Goal: Information Seeking & Learning: Learn about a topic

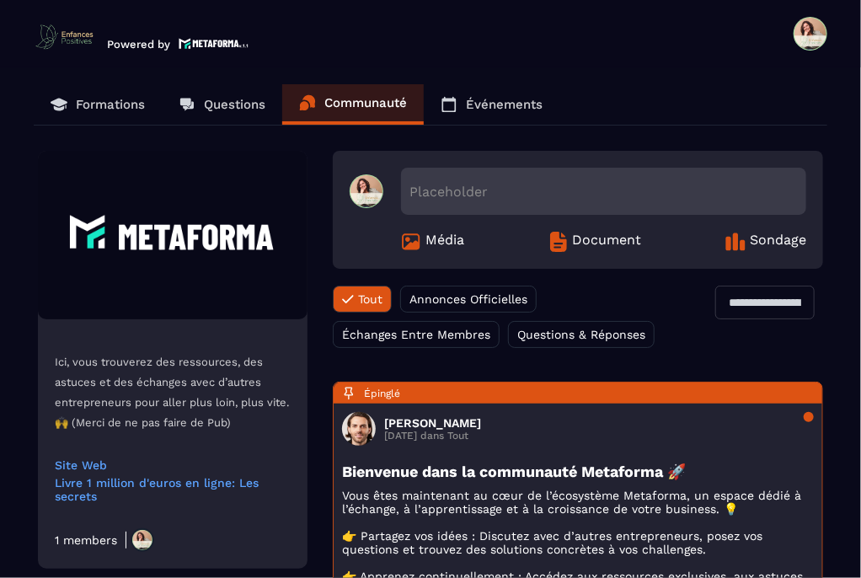
click at [101, 105] on p "Formations" at bounding box center [110, 104] width 69 height 15
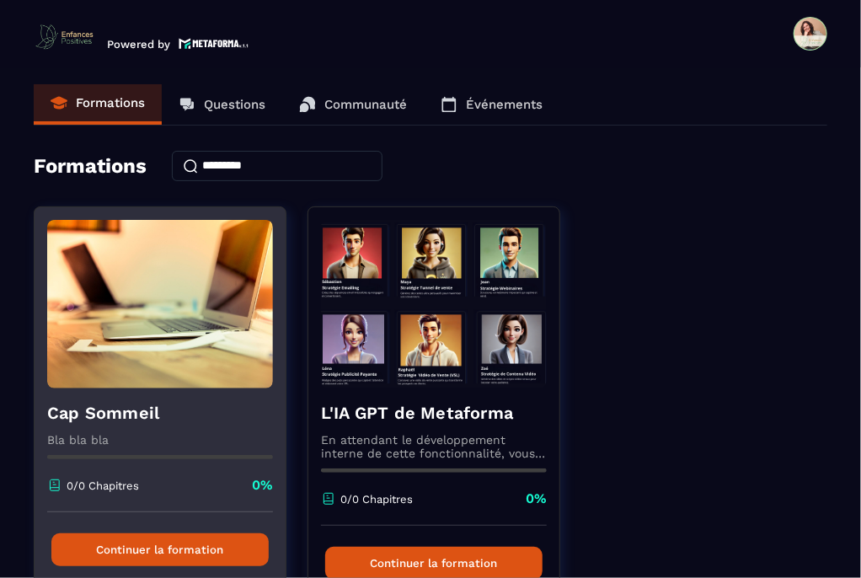
click at [155, 386] on img at bounding box center [160, 304] width 226 height 168
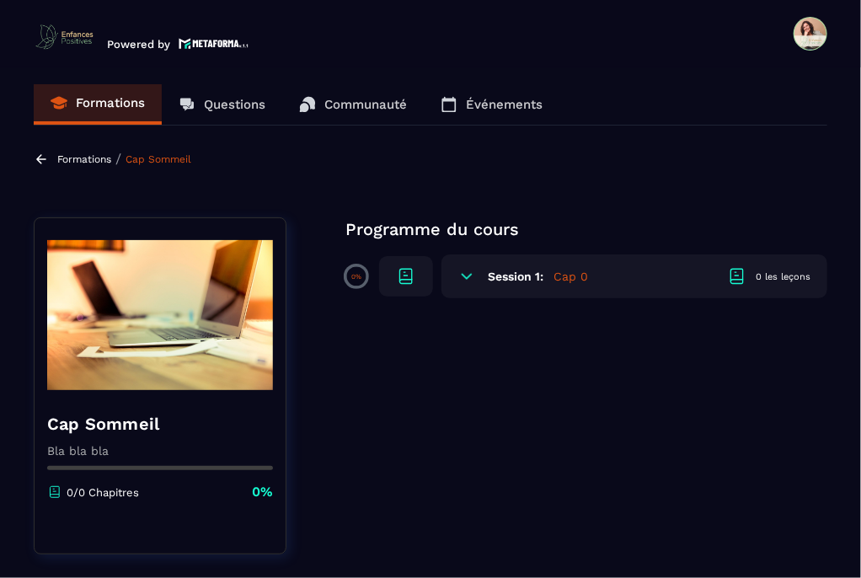
click at [507, 275] on h6 "Session 1:" at bounding box center [516, 275] width 56 height 13
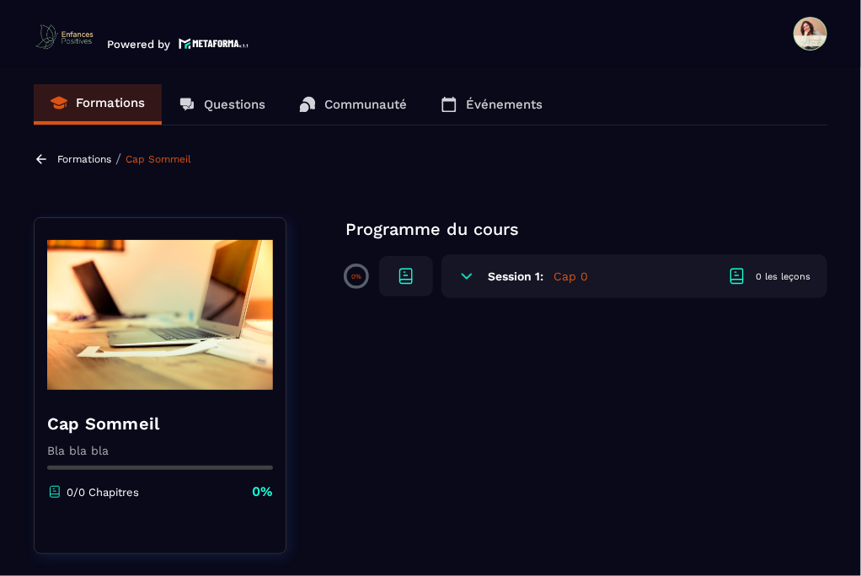
click at [398, 273] on icon at bounding box center [406, 276] width 20 height 20
click at [500, 275] on h6 "Session 1:" at bounding box center [516, 275] width 56 height 13
click at [465, 275] on icon at bounding box center [466, 276] width 17 height 17
click at [524, 275] on h6 "Session 1:" at bounding box center [516, 275] width 56 height 13
click at [751, 274] on div at bounding box center [741, 276] width 29 height 20
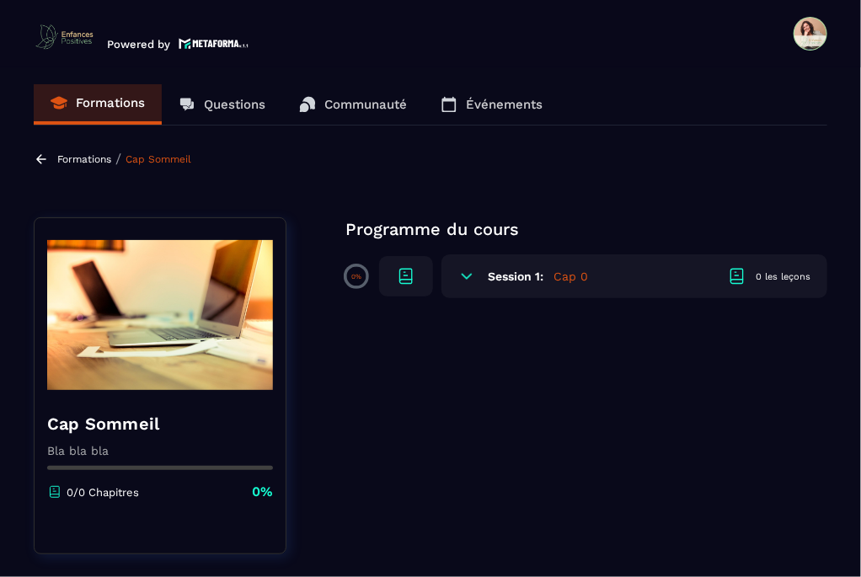
click at [515, 277] on h6 "Session 1:" at bounding box center [516, 275] width 56 height 13
